Goal: Transaction & Acquisition: Purchase product/service

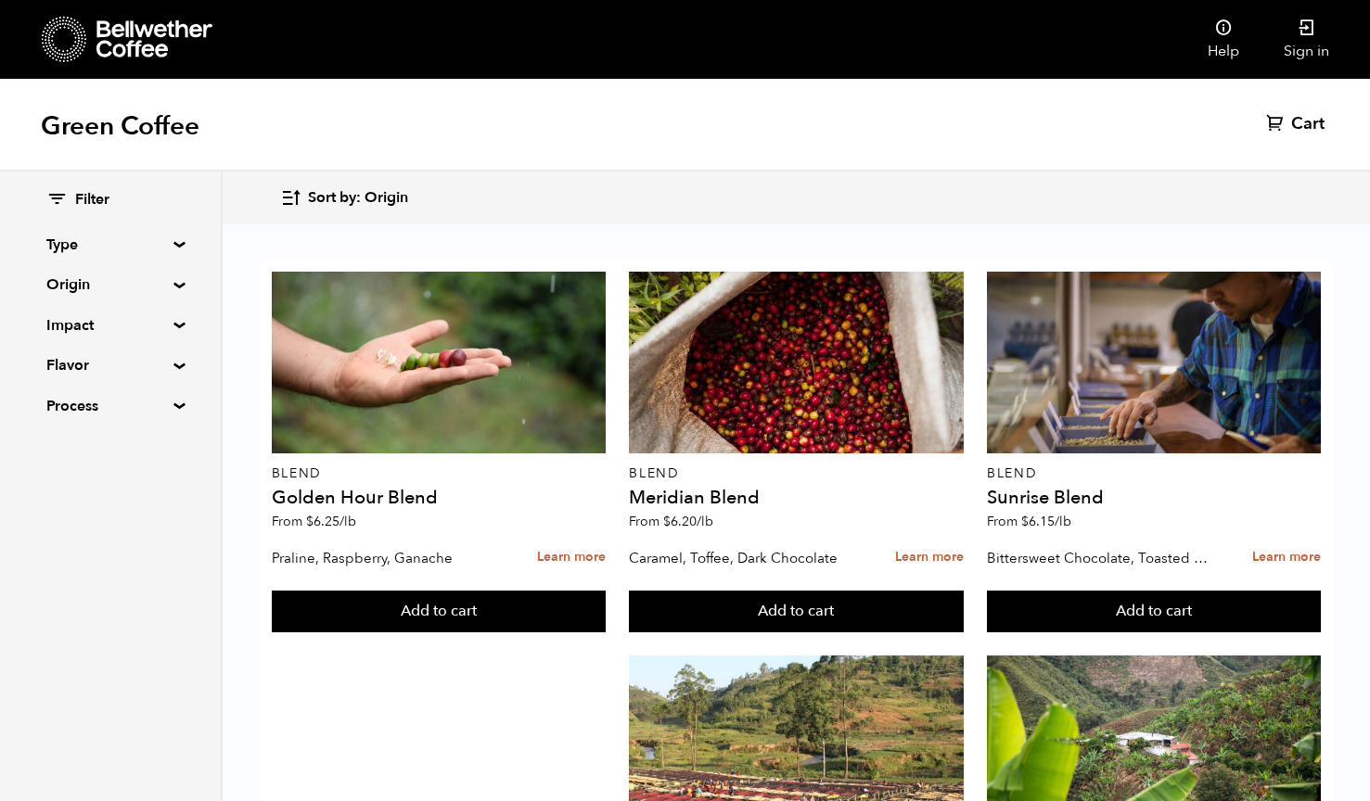
scroll to position [1409, 0]
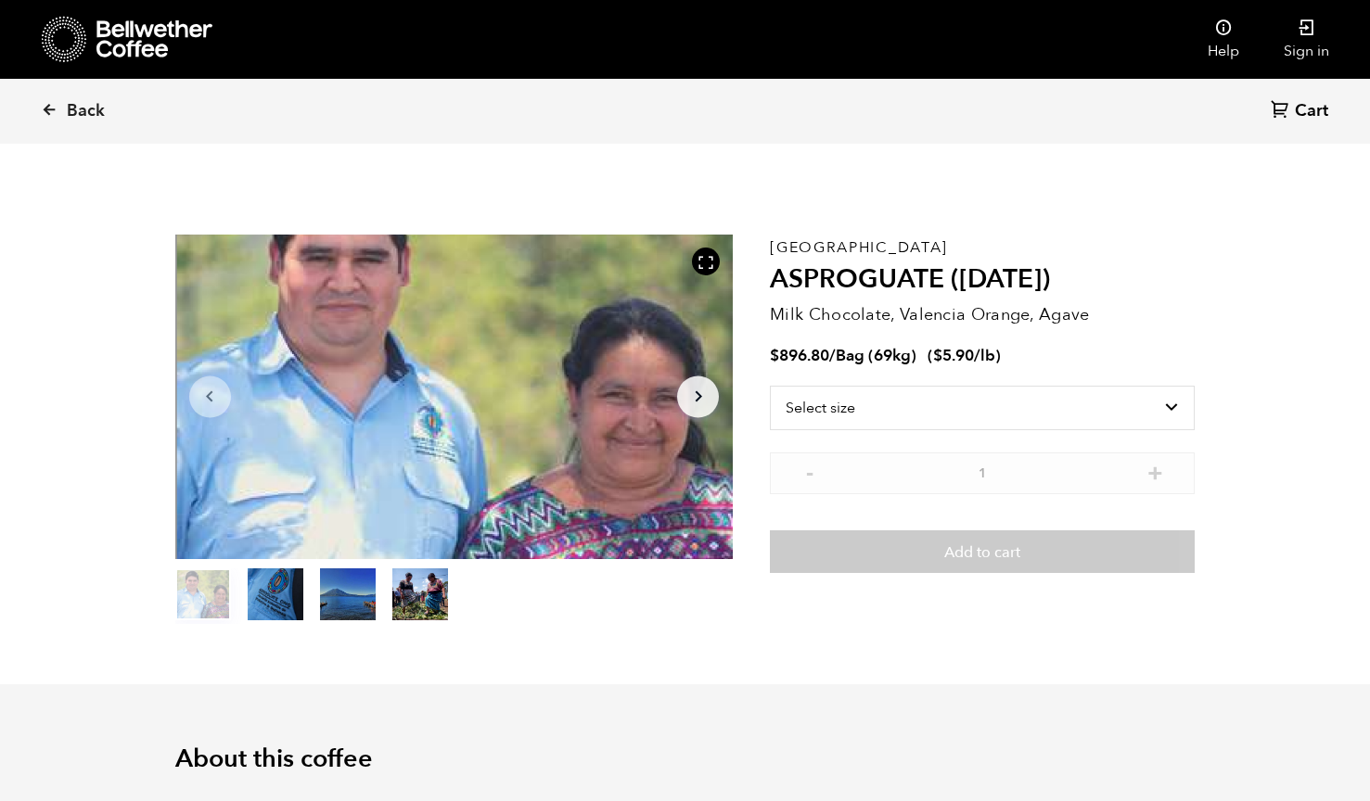
scroll to position [807, 988]
select select "bag-2"
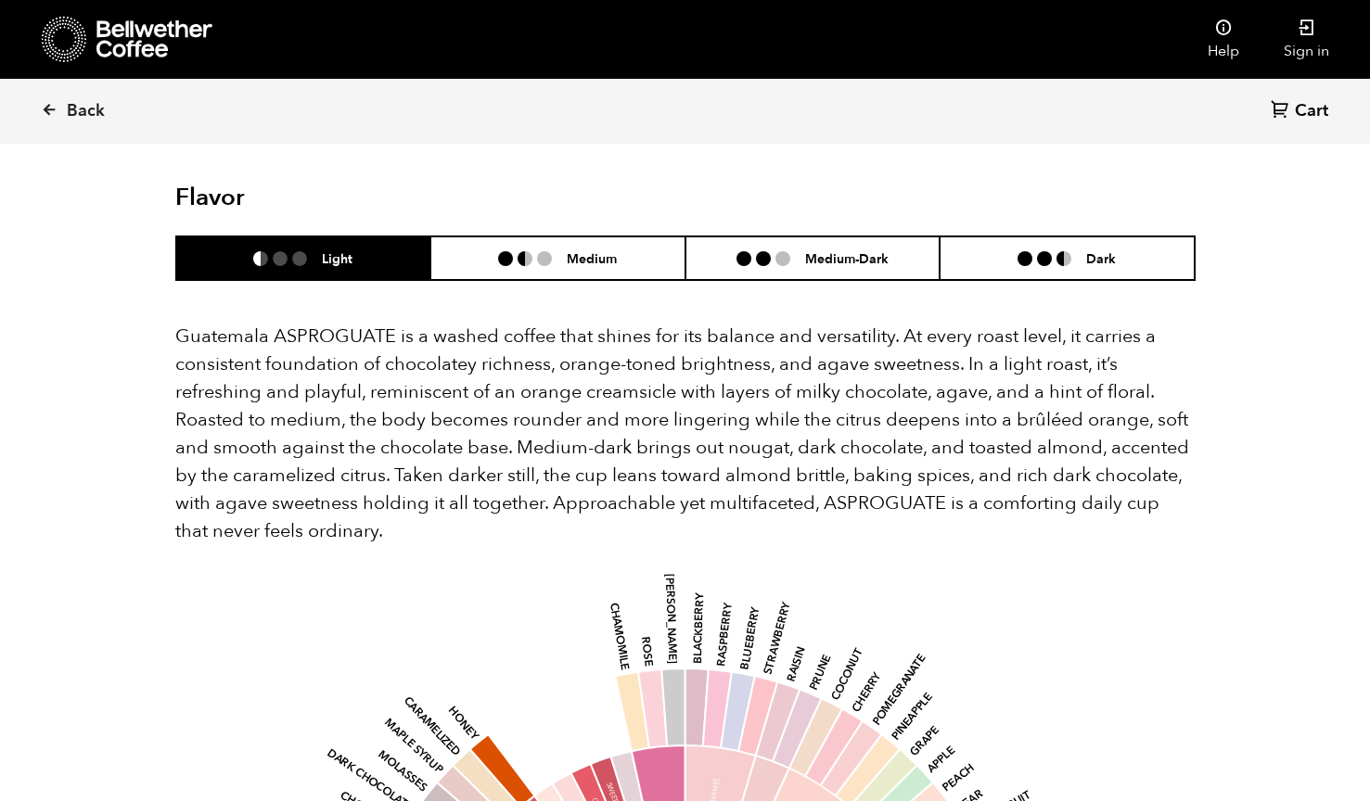
scroll to position [1109, 0]
click at [604, 247] on li "Medium" at bounding box center [557, 258] width 255 height 44
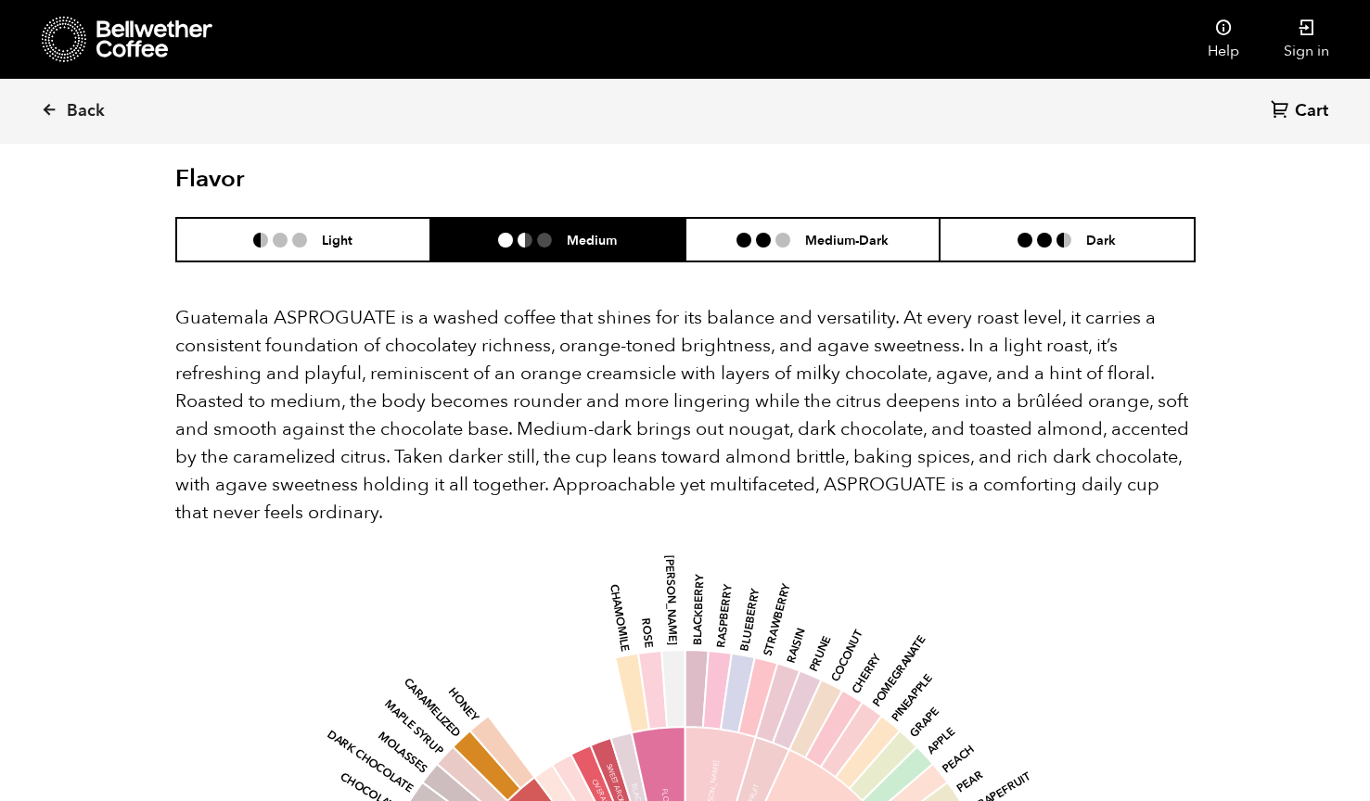
scroll to position [1123, 0]
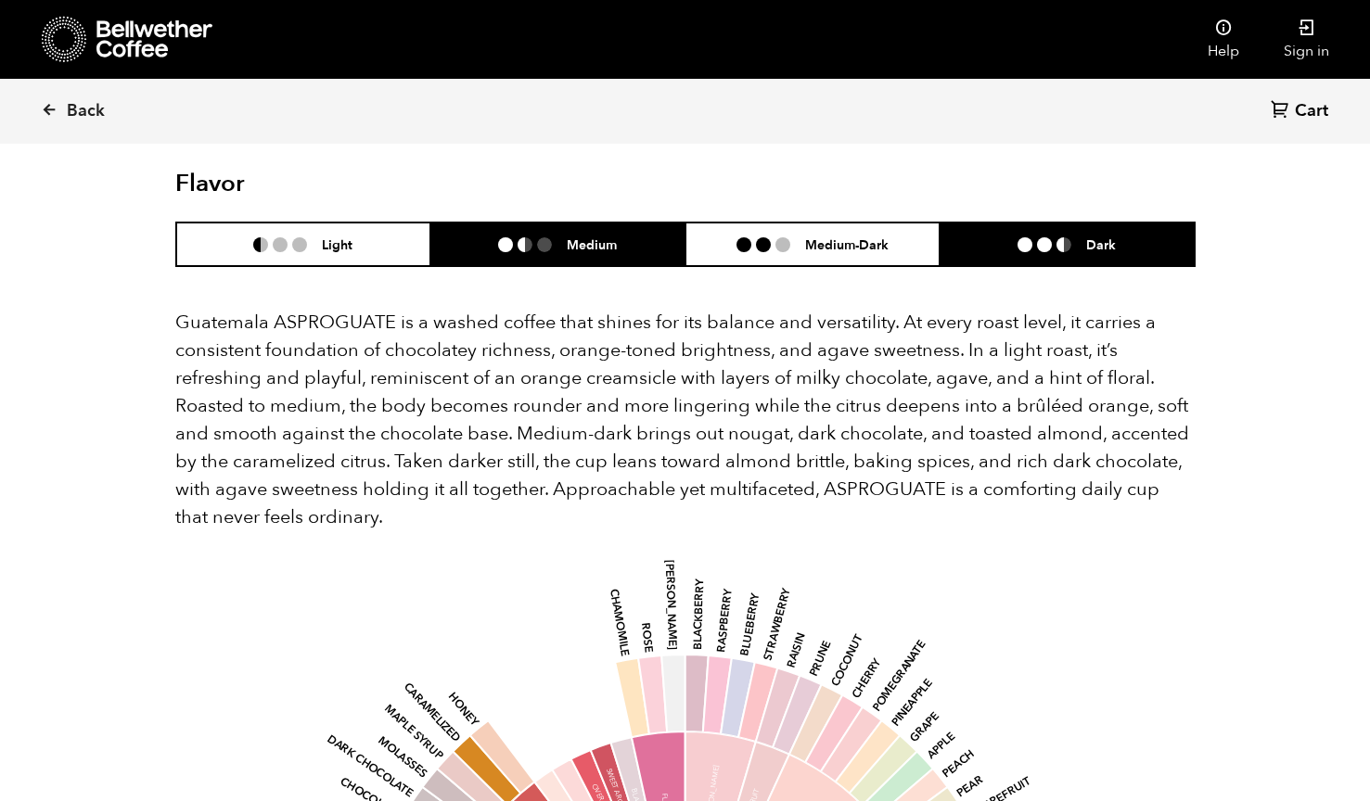
click at [1074, 238] on ul at bounding box center [1051, 244] width 69 height 15
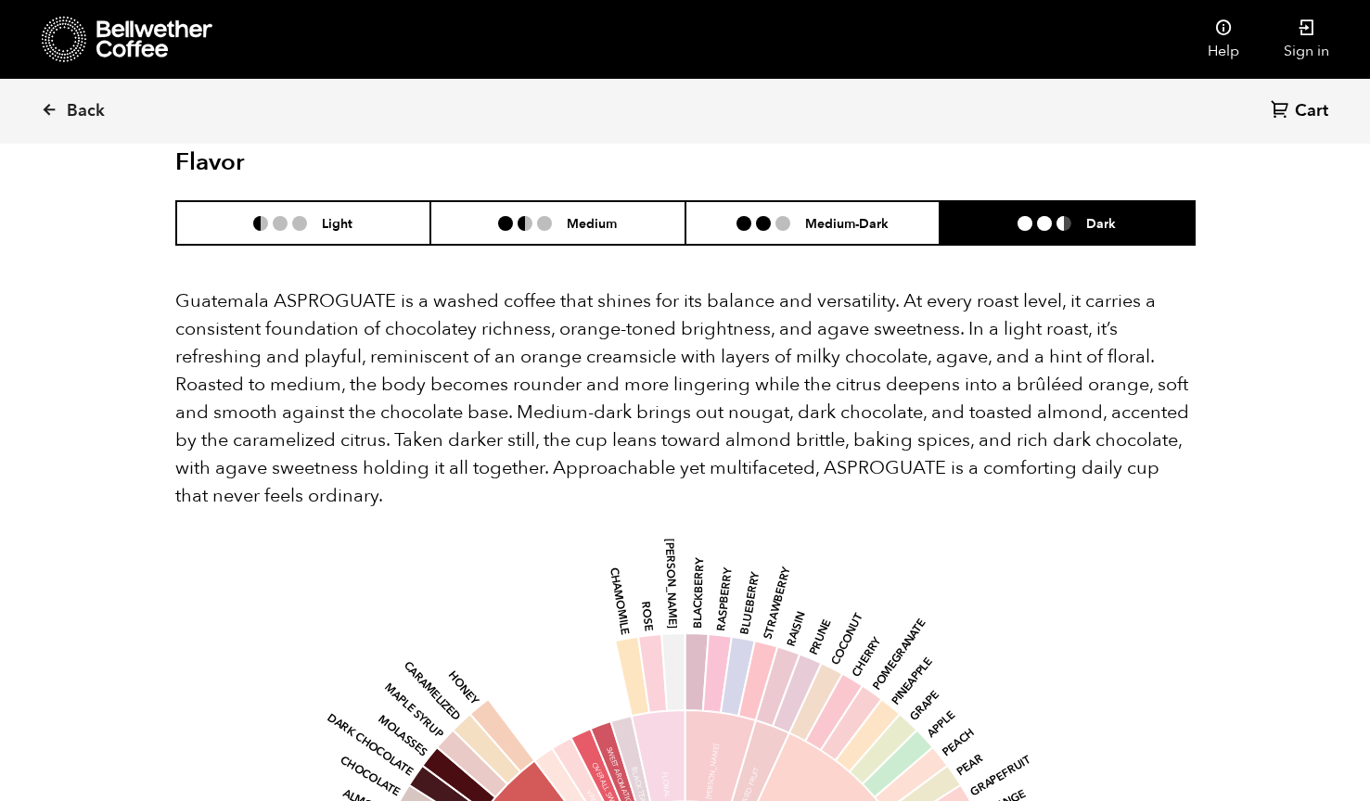
scroll to position [1144, 0]
click at [56, 116] on icon at bounding box center [49, 109] width 17 height 17
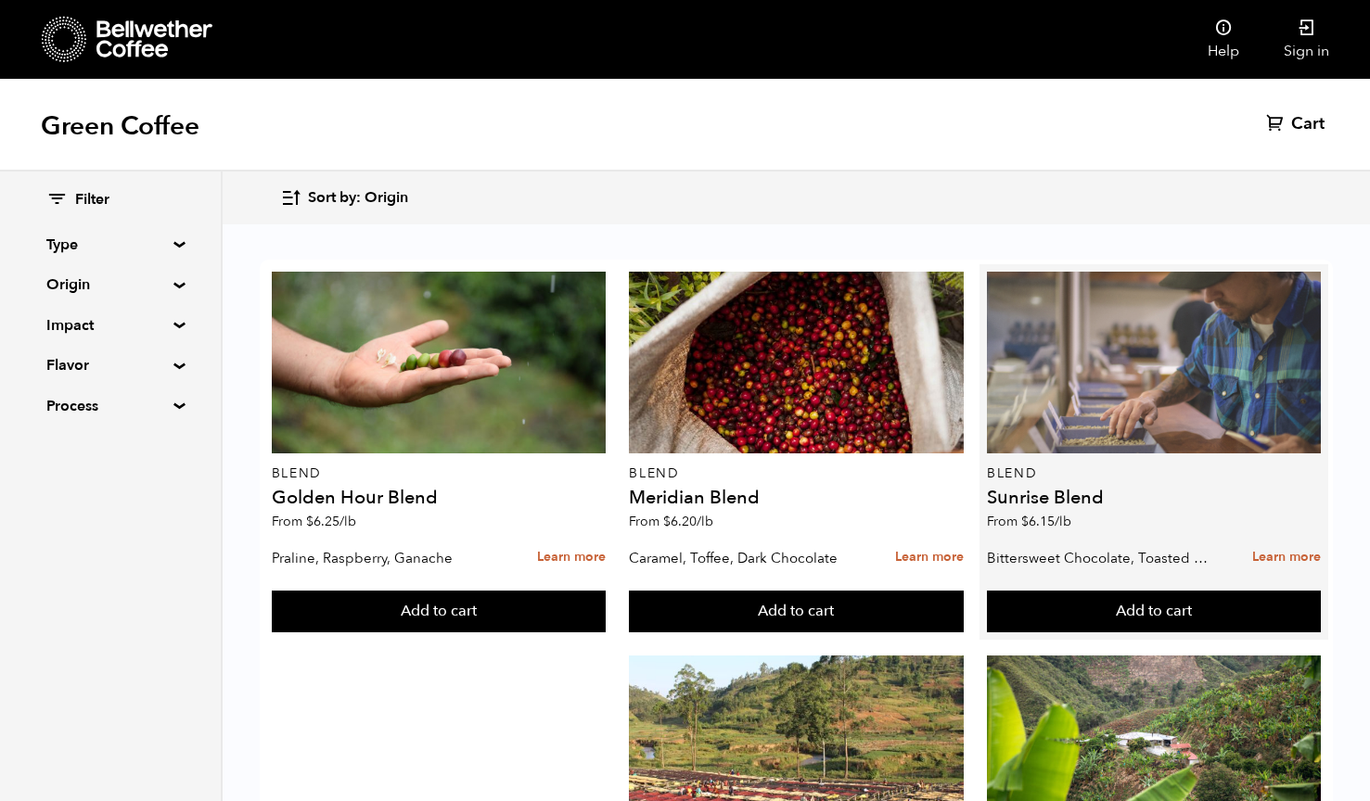
click at [1144, 355] on div at bounding box center [1154, 363] width 334 height 182
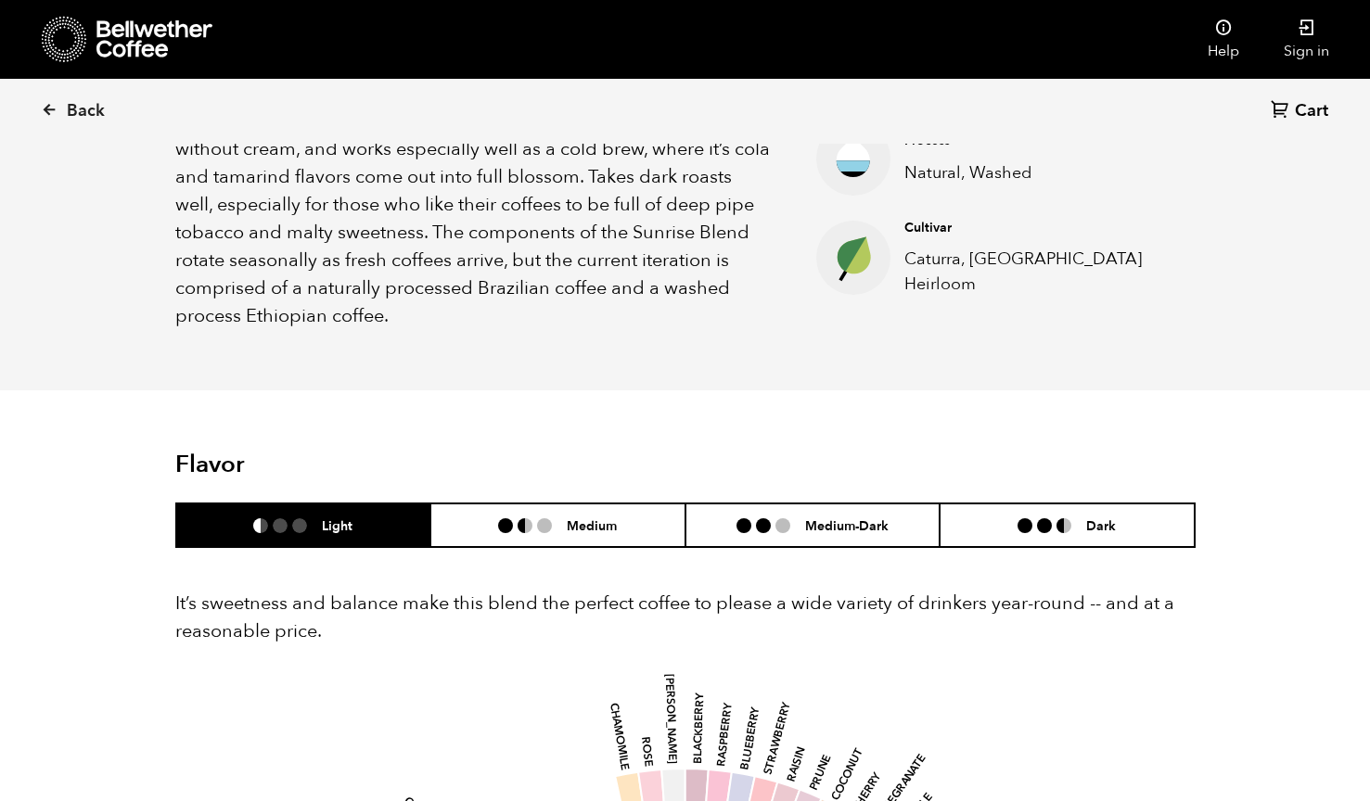
scroll to position [856, 0]
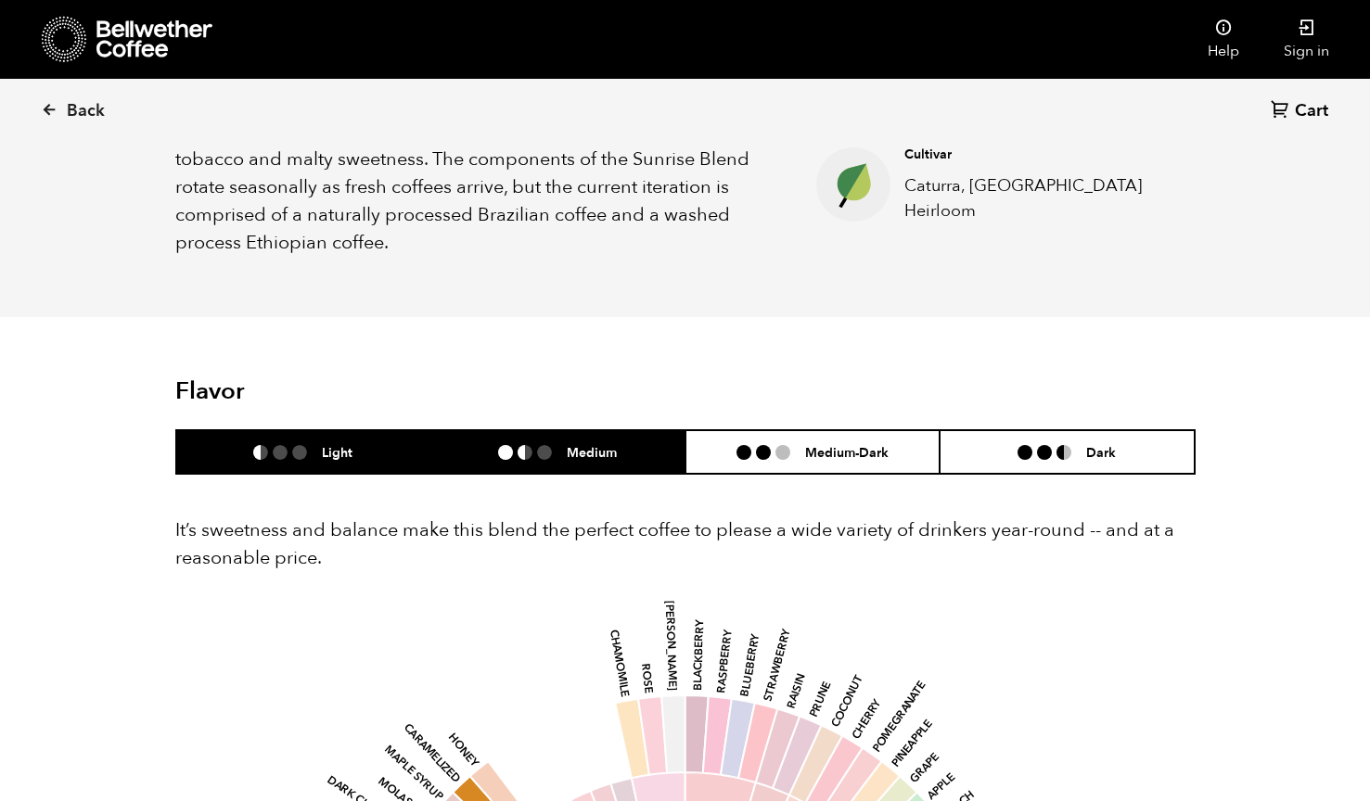
click at [545, 445] on li at bounding box center [544, 452] width 15 height 15
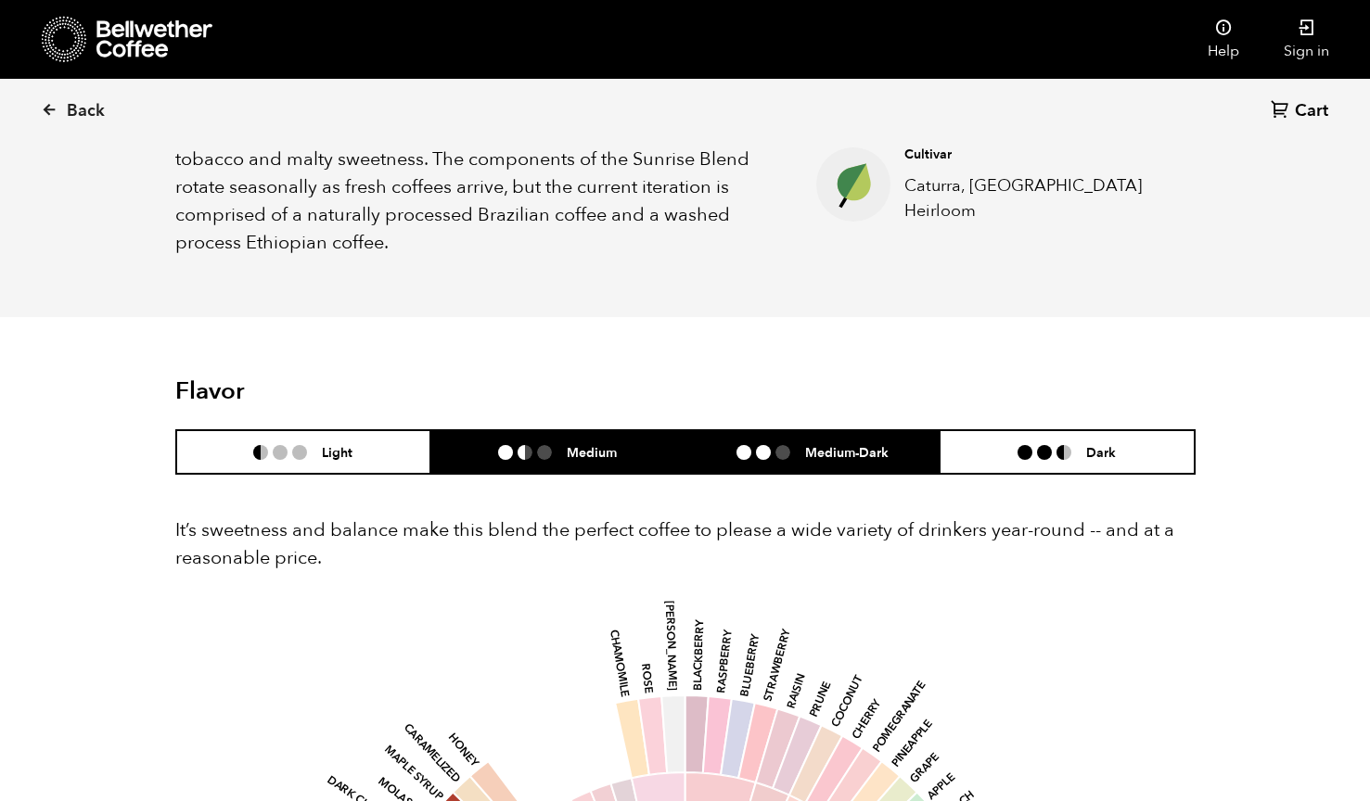
click at [753, 447] on ul at bounding box center [770, 452] width 69 height 15
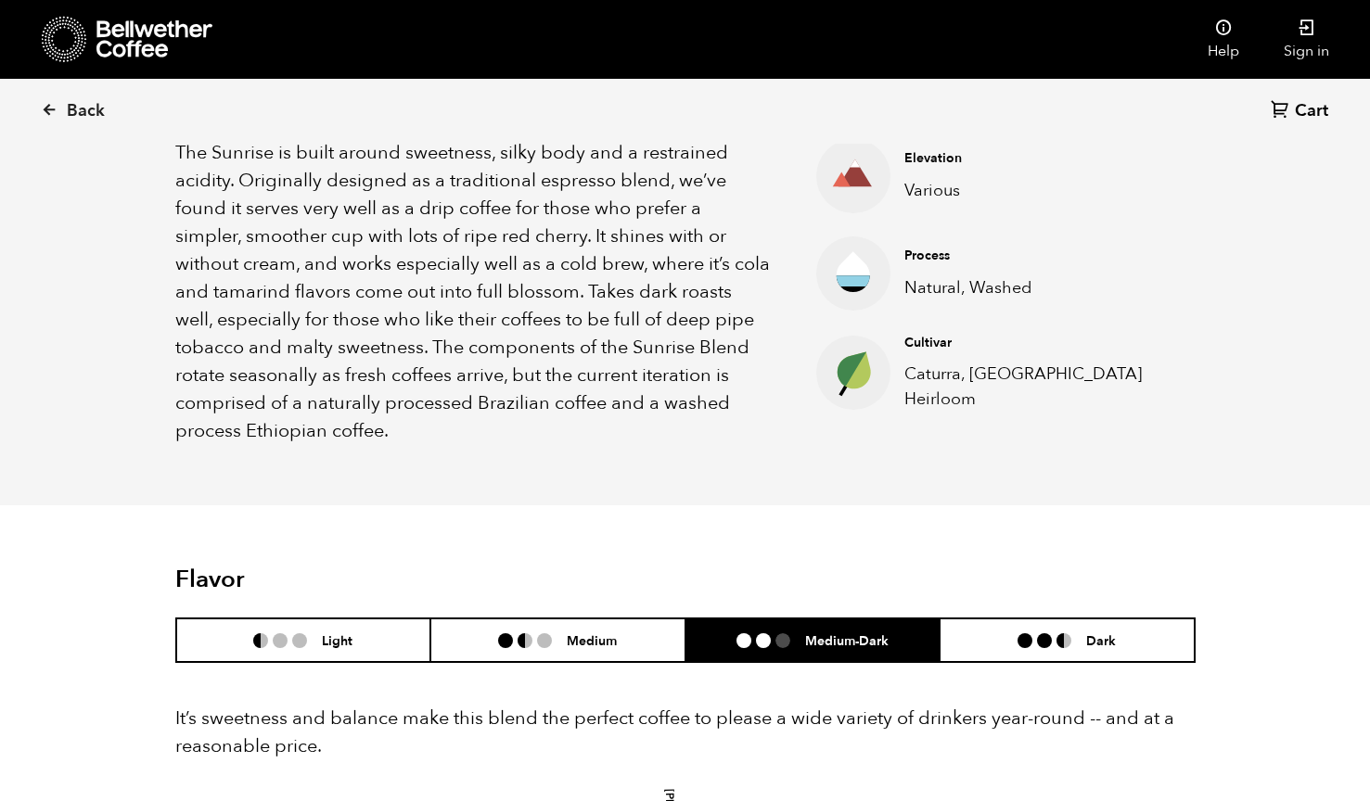
scroll to position [666, 0]
click at [83, 108] on span "Back" at bounding box center [86, 111] width 38 height 22
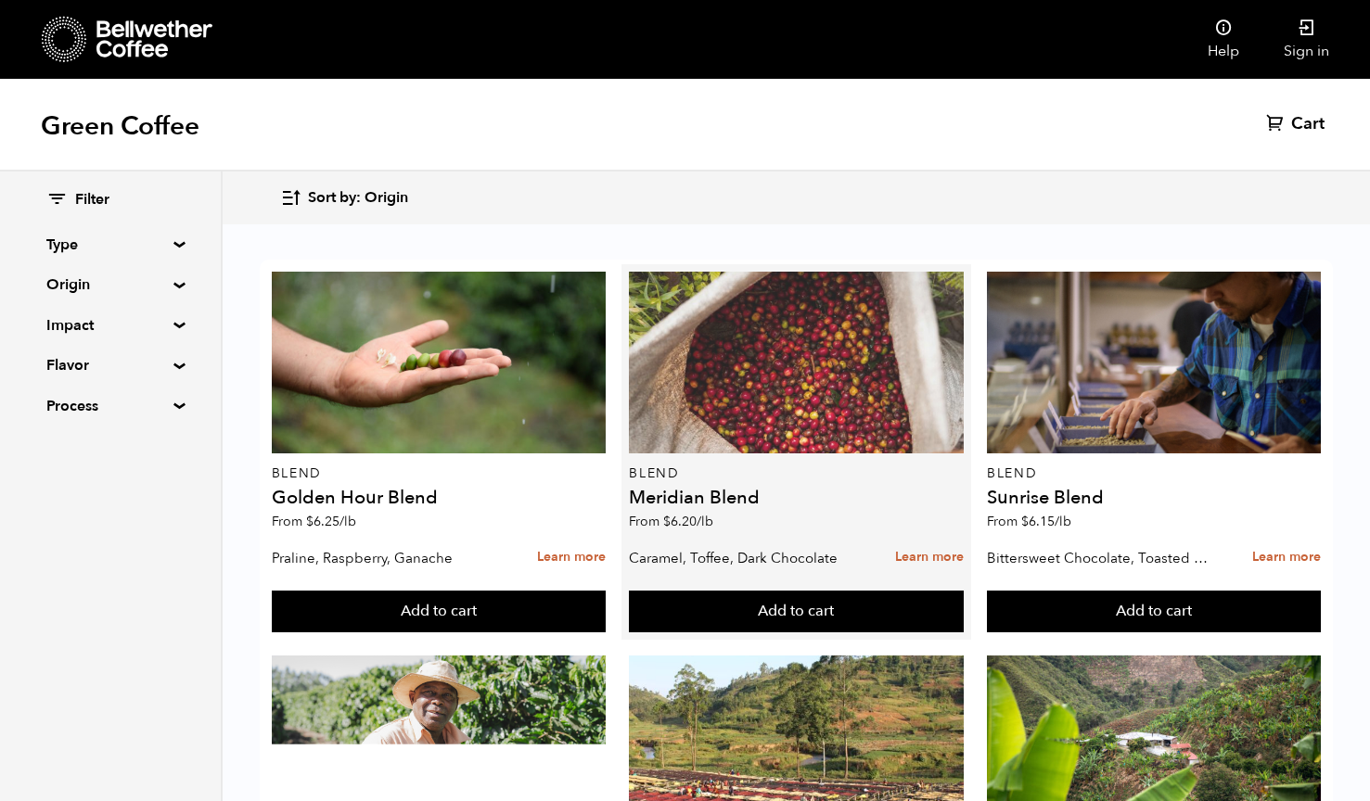
click at [818, 369] on div at bounding box center [796, 363] width 334 height 182
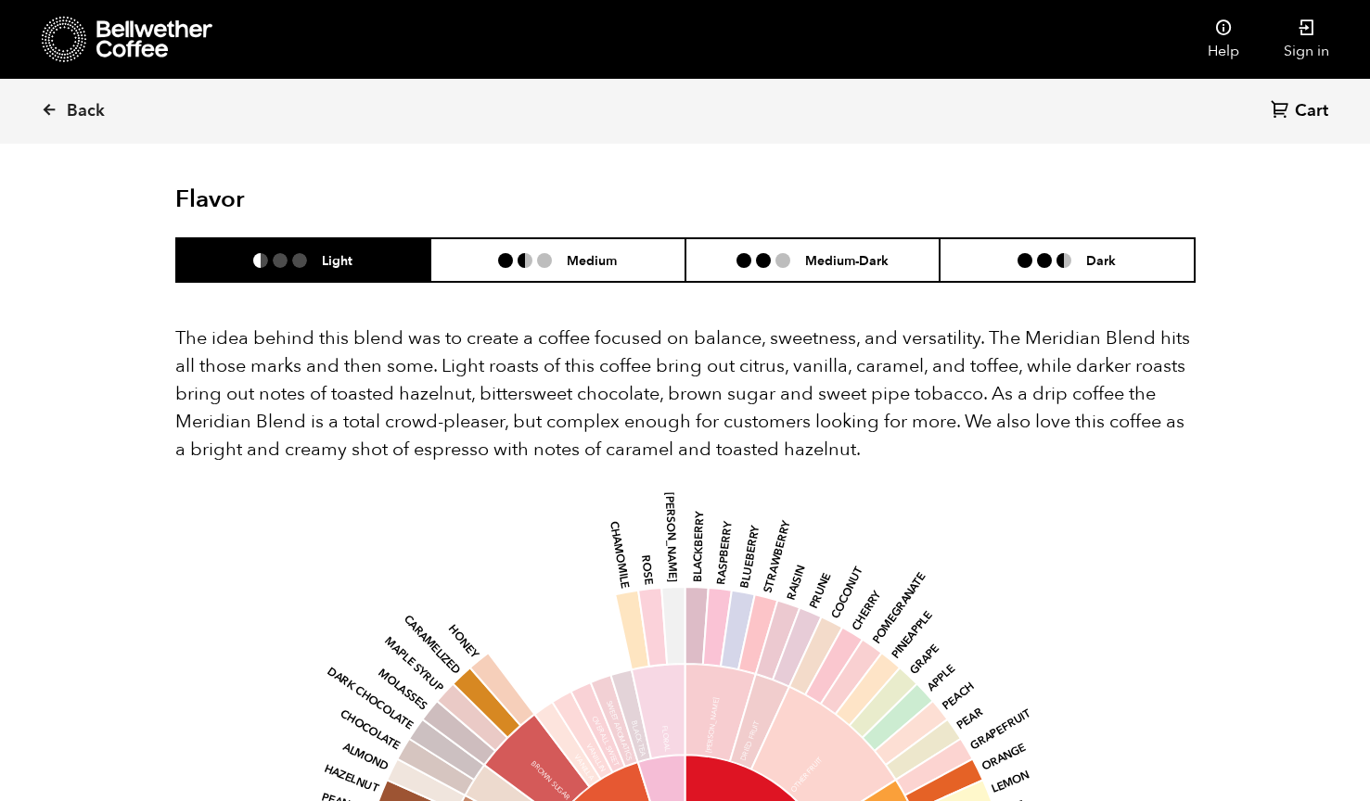
scroll to position [1078, 0]
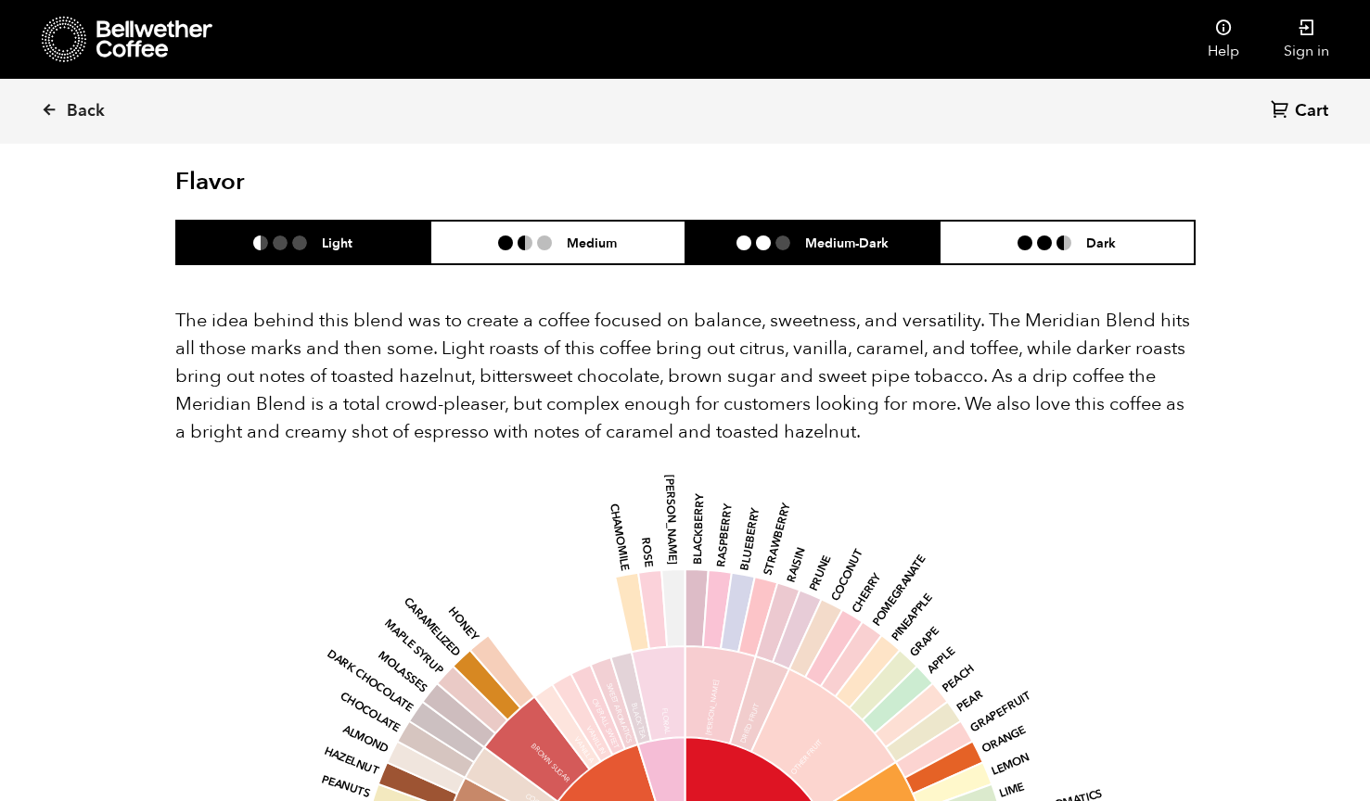
click at [859, 235] on h6 "Medium-Dark" at bounding box center [846, 243] width 83 height 16
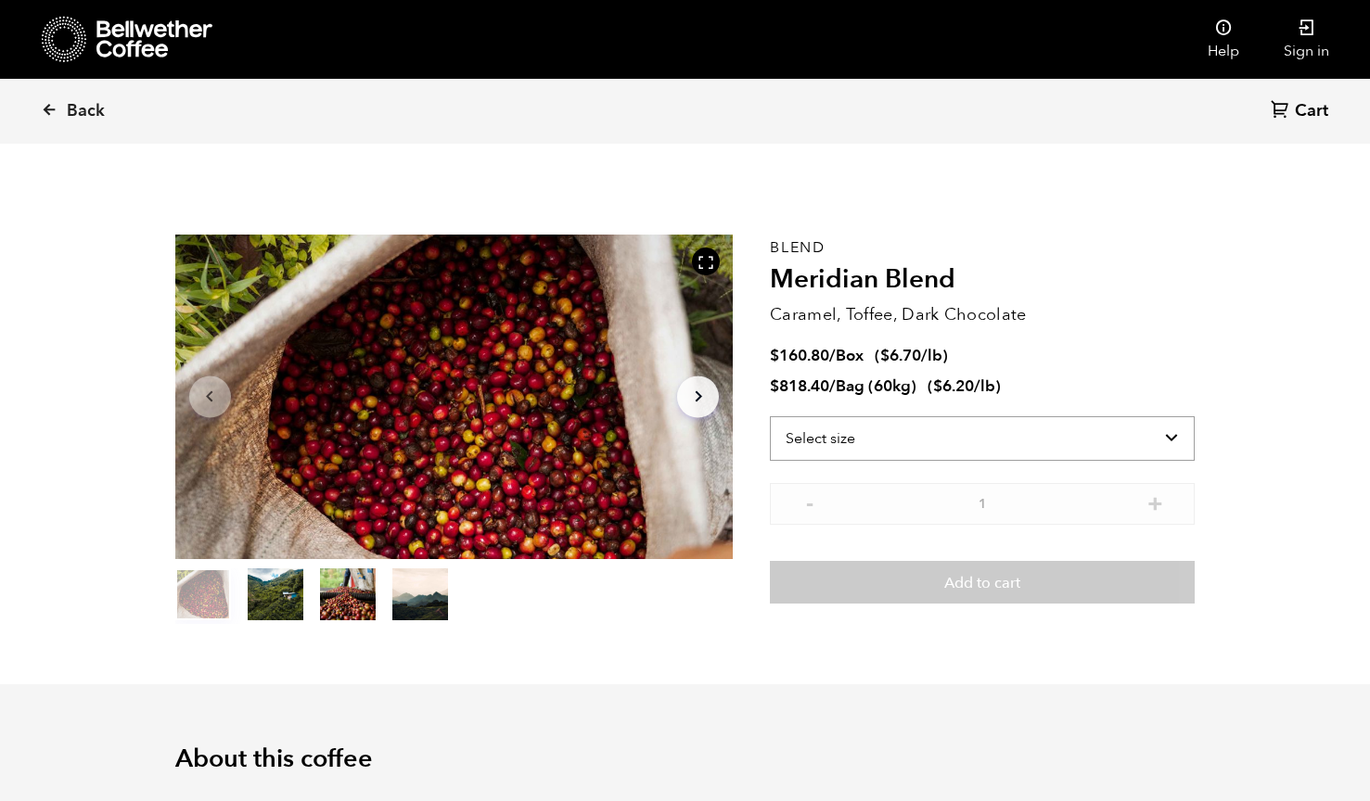
scroll to position [0, 0]
select select "bag-3"
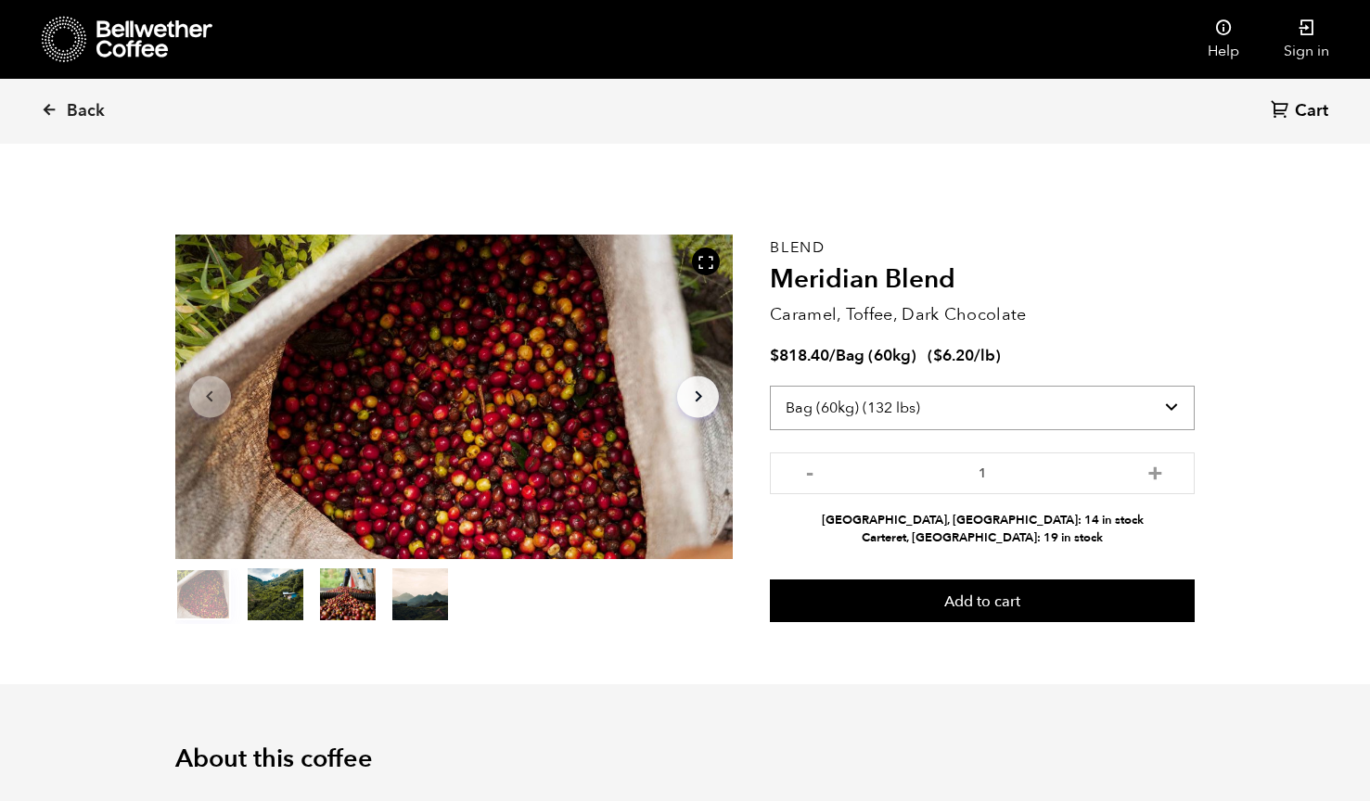
select select
